Goal: Information Seeking & Learning: Learn about a topic

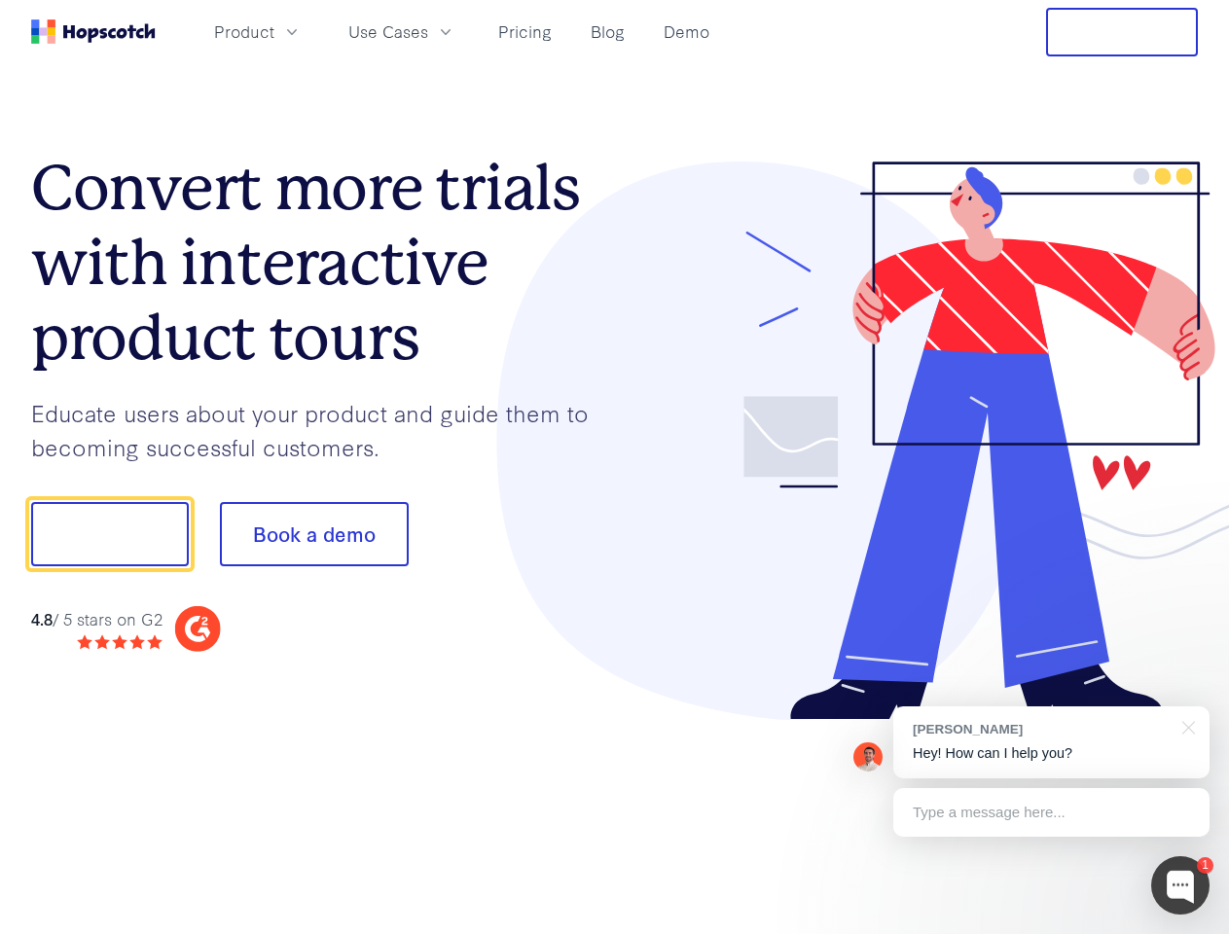
click at [615, 467] on div at bounding box center [907, 442] width 584 height 560
click at [274, 31] on span "Product" at bounding box center [244, 31] width 60 height 24
click at [428, 31] on span "Use Cases" at bounding box center [388, 31] width 80 height 24
click at [1122, 32] on button "Free Trial" at bounding box center [1122, 32] width 152 height 49
click at [109, 534] on button "Show me!" at bounding box center [110, 534] width 158 height 64
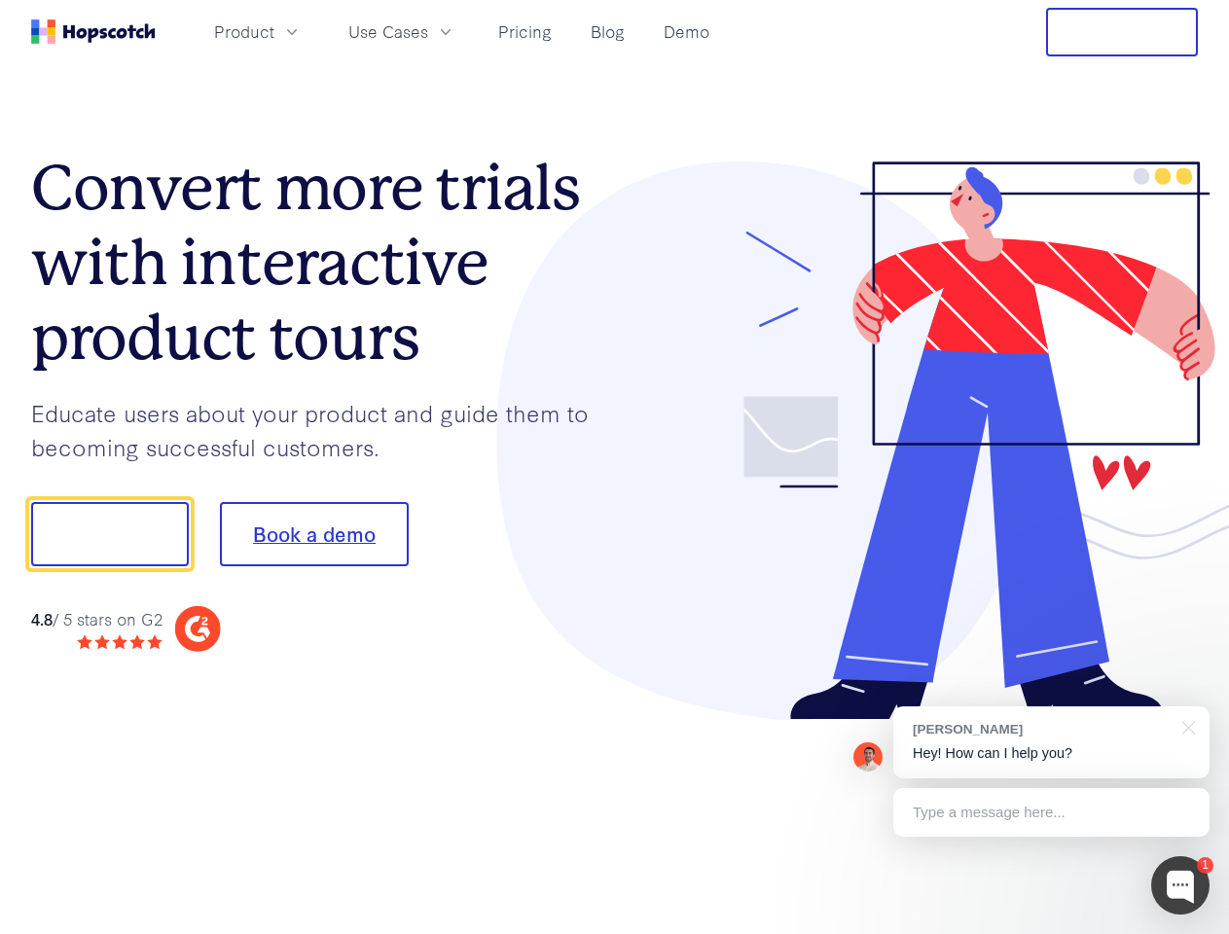
click at [313, 534] on button "Book a demo" at bounding box center [314, 534] width 189 height 64
click at [1180, 885] on div at bounding box center [1180, 885] width 58 height 58
click at [1051, 742] on div "[PERSON_NAME] Hey! How can I help you?" at bounding box center [1051, 742] width 316 height 72
click at [1185, 726] on div at bounding box center [1027, 662] width 365 height 388
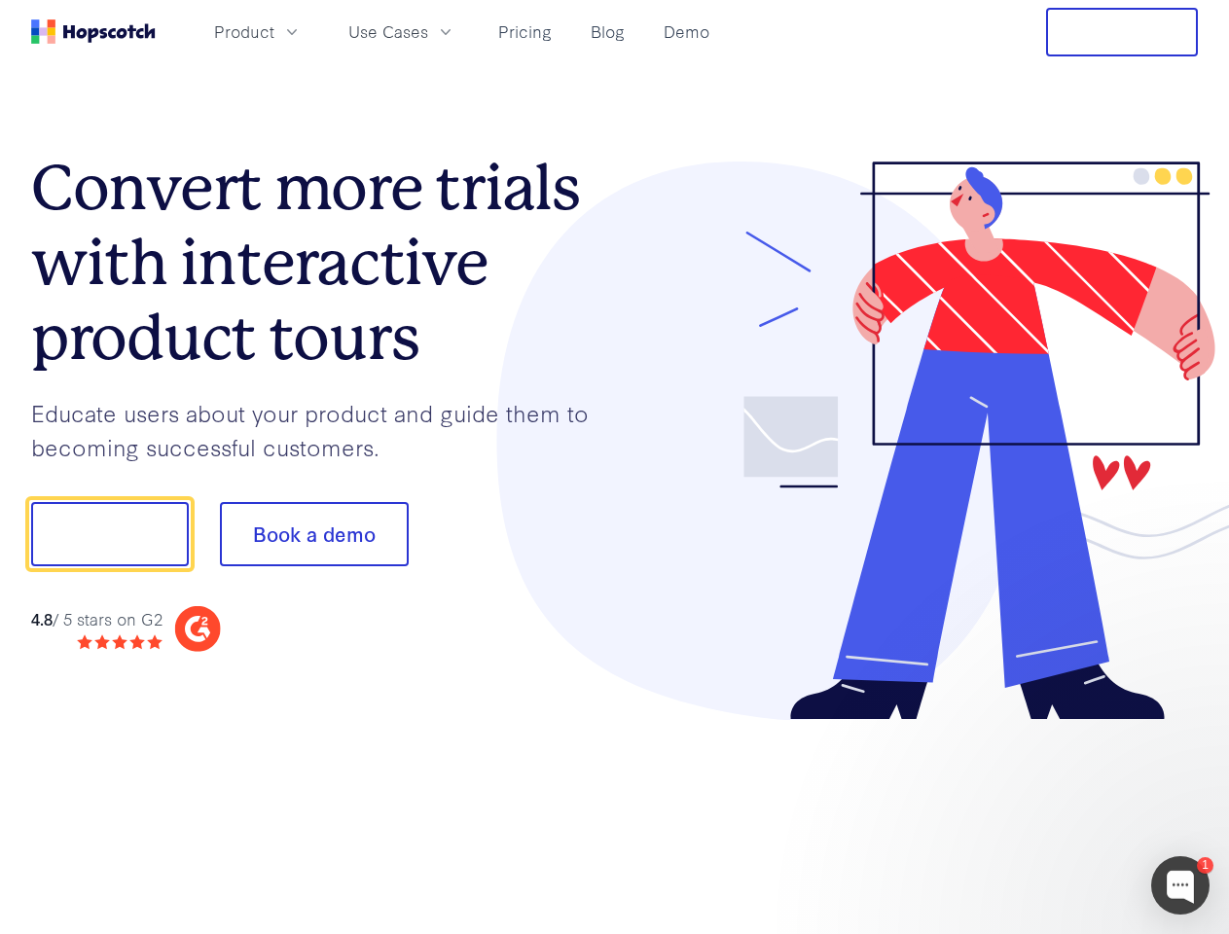
click at [1051, 812] on div at bounding box center [1027, 662] width 365 height 388
